Goal: Task Accomplishment & Management: Use online tool/utility

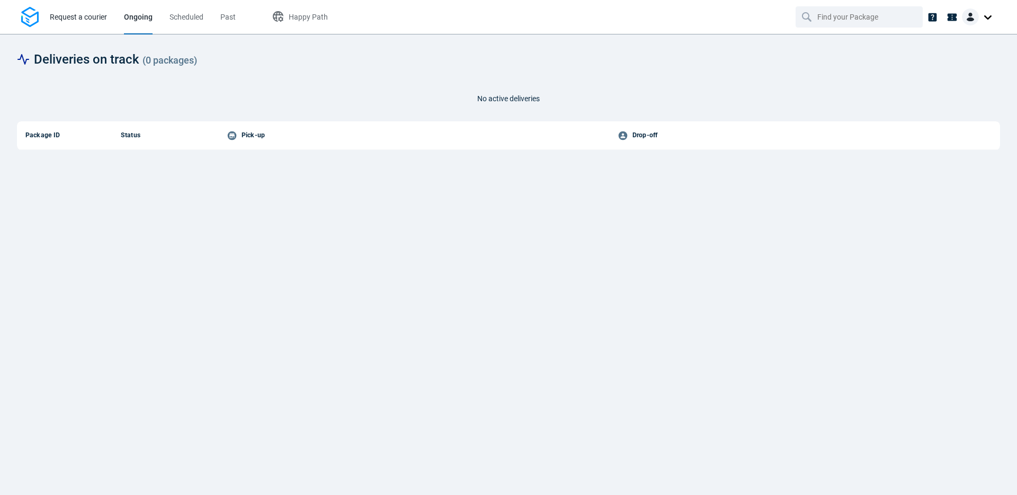
click at [74, 16] on span "Request a courier" at bounding box center [78, 17] width 57 height 8
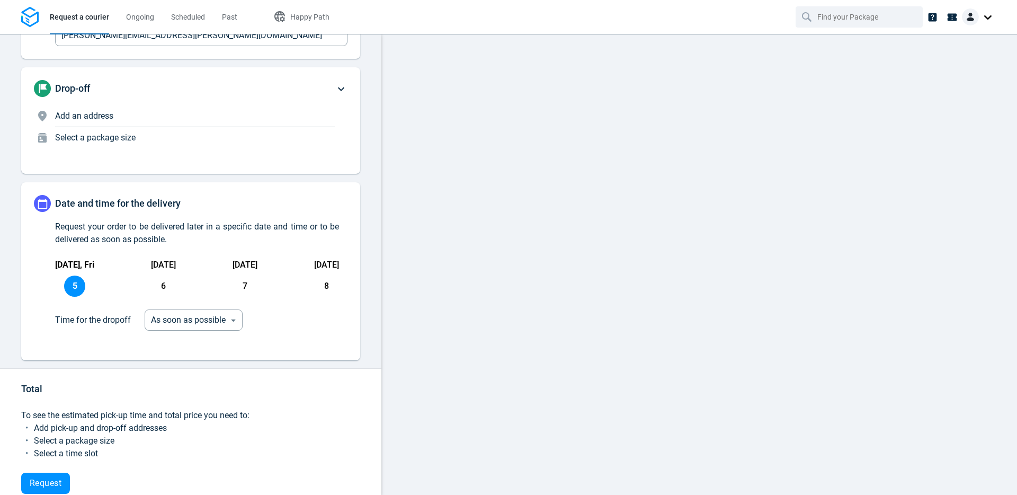
scroll to position [375, 0]
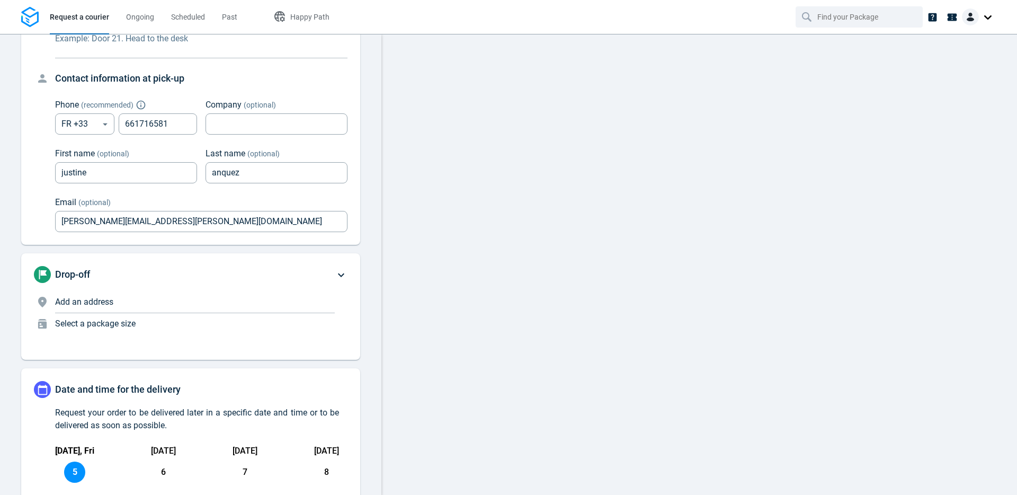
click at [178, 307] on p "Add an address" at bounding box center [195, 302] width 280 height 13
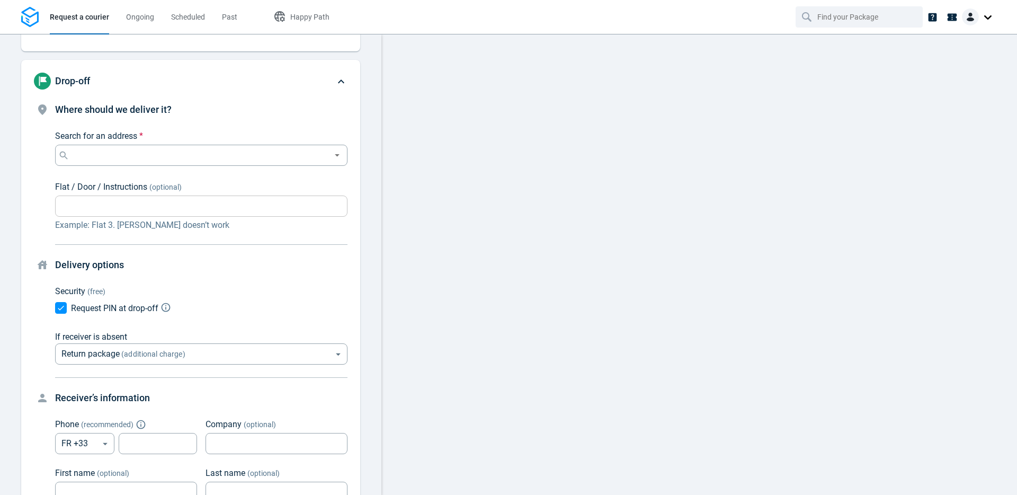
scroll to position [115, 0]
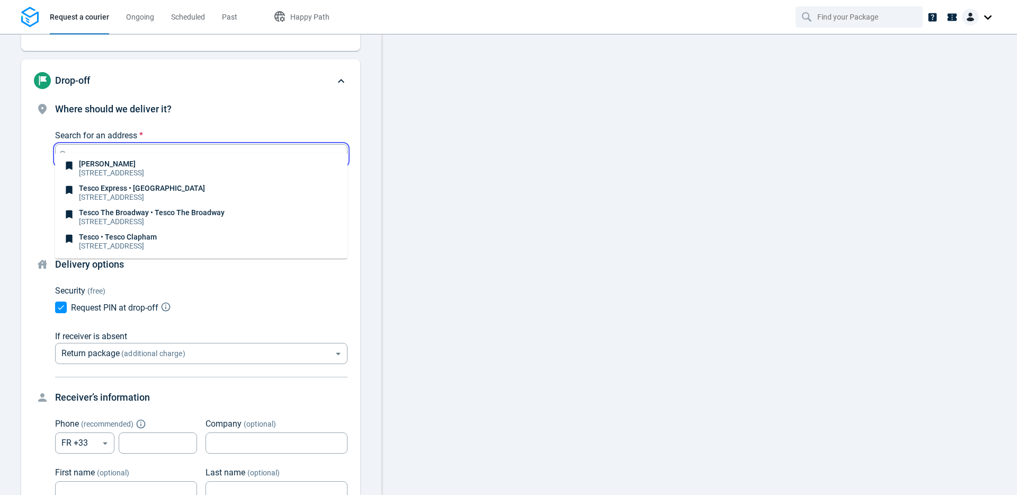
click at [128, 147] on input "Search for an address *" at bounding box center [199, 154] width 255 height 15
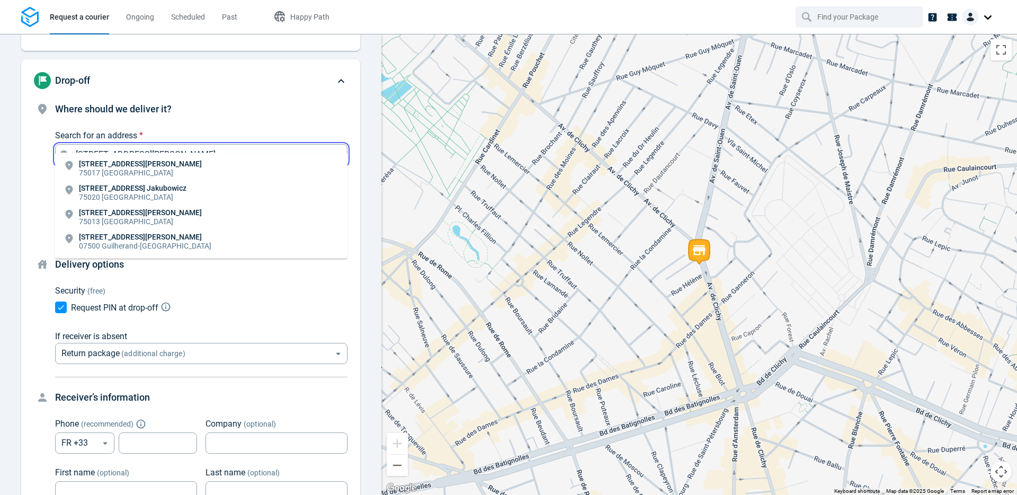
click at [139, 166] on li "[STREET_ADDRESS][PERSON_NAME]" at bounding box center [201, 169] width 292 height 24
type input "[STREET_ADDRESS][PERSON_NAME]"
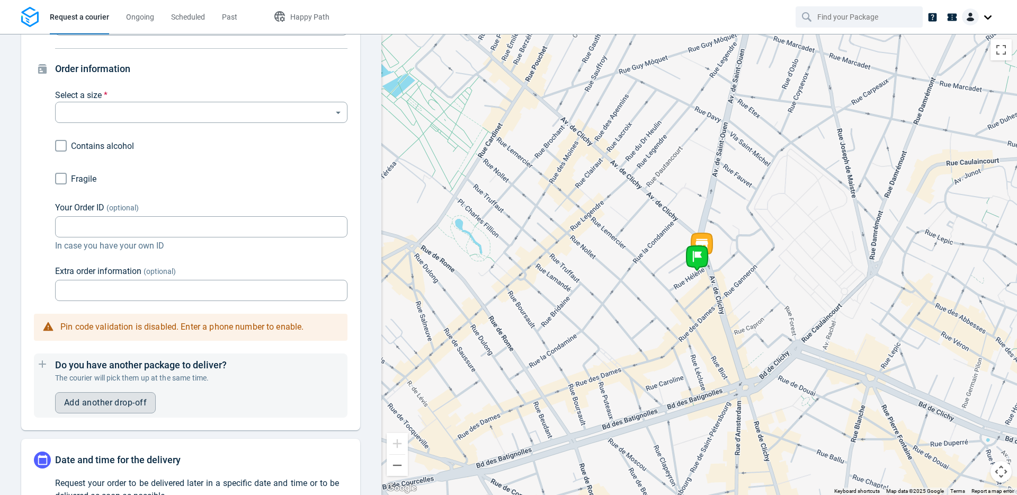
scroll to position [608, 0]
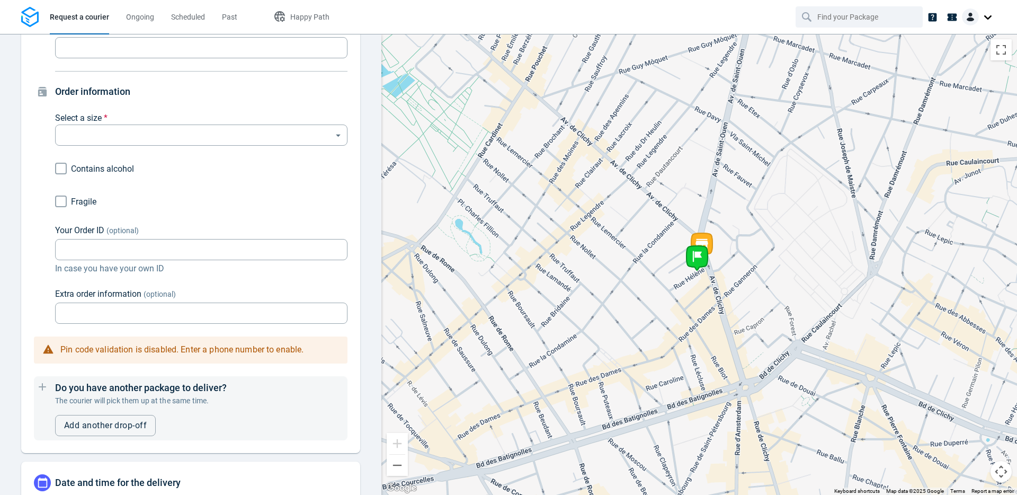
click at [140, 138] on div "Order information Select a size * ​ ​ Contains alcohol Fragile Your Order ID (o…" at bounding box center [201, 203] width 292 height 239
click at [140, 127] on body "Request a courier Ongoing Scheduled Past Happy Path Pick-up [STREET_ADDRESS] [P…" at bounding box center [508, 247] width 1017 height 495
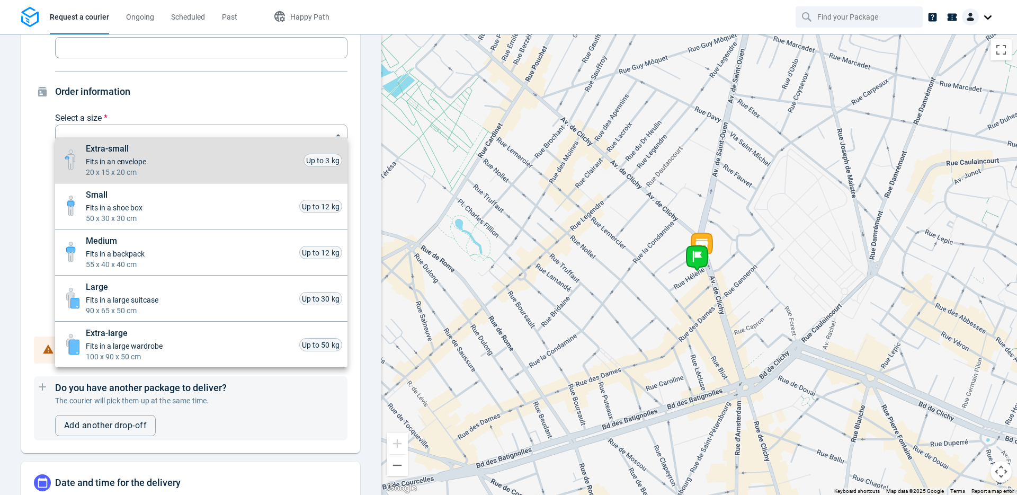
click at [114, 167] on span "20 x 15 x 20 cm" at bounding box center [116, 172] width 60 height 11
type input "xsmall"
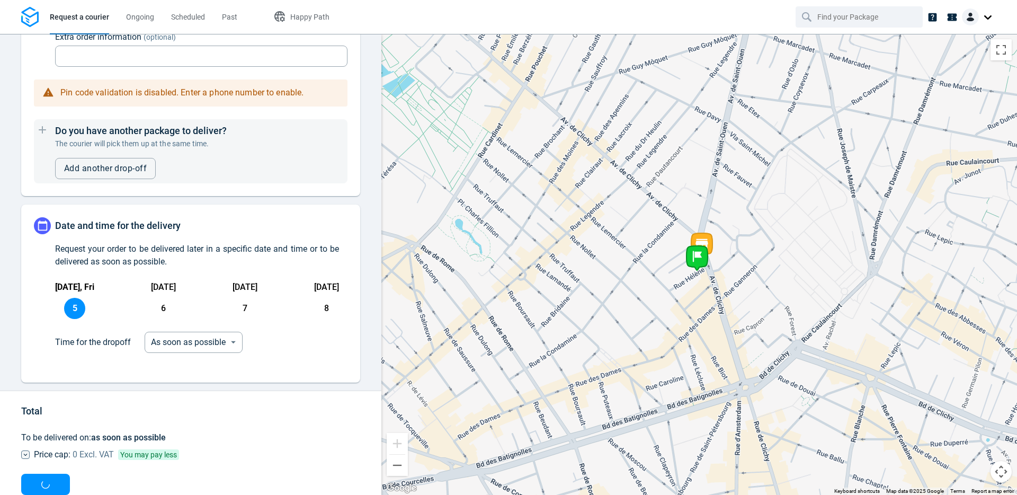
scroll to position [873, 0]
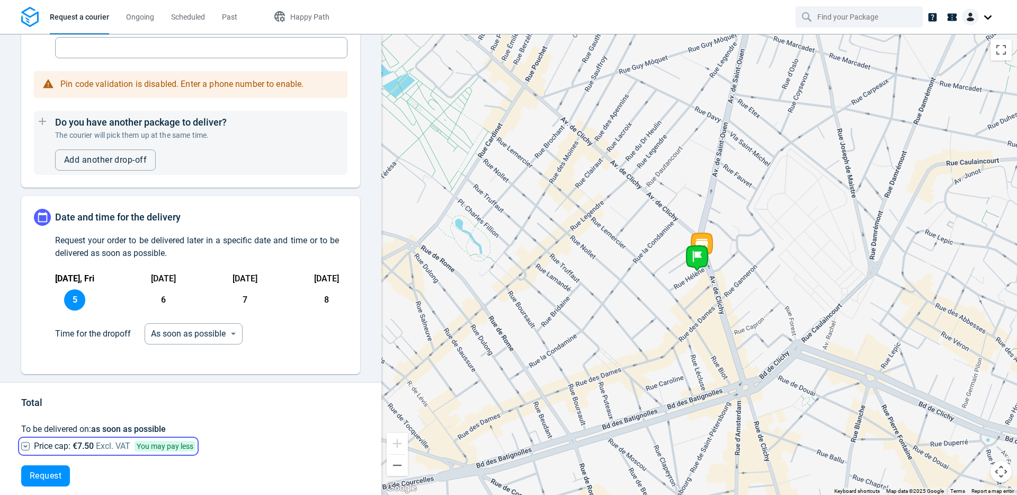
click at [25, 442] on icon at bounding box center [25, 446] width 8 height 8
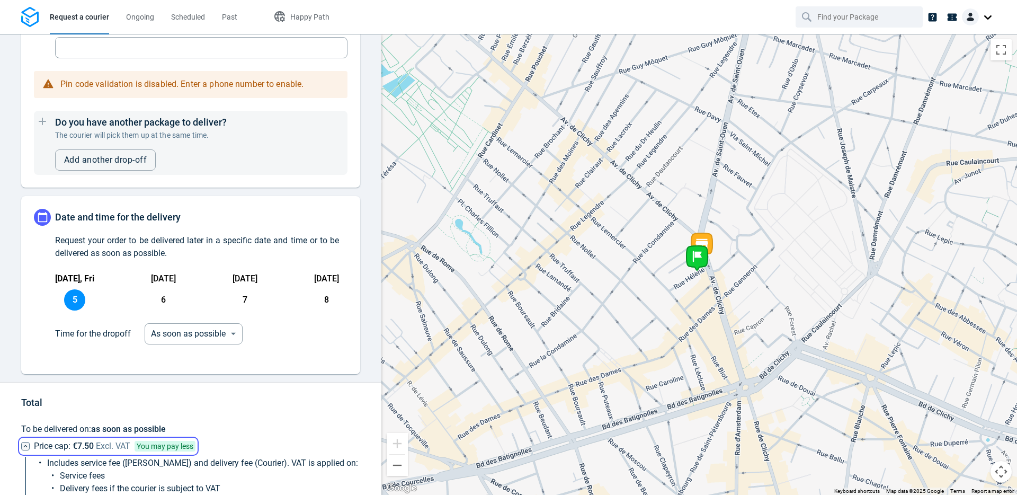
scroll to position [941, 0]
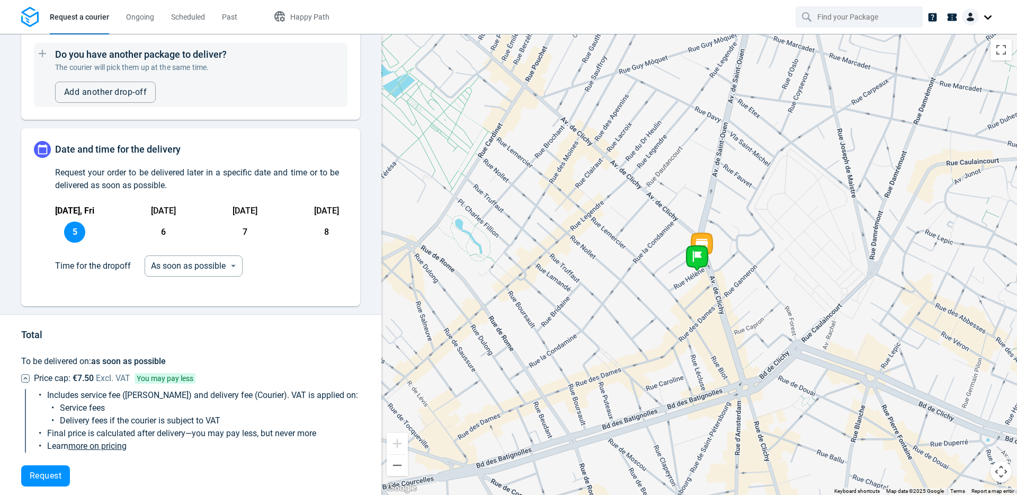
click at [104, 441] on link "more on pricing" at bounding box center [97, 446] width 58 height 10
